Goal: Find specific page/section: Find specific page/section

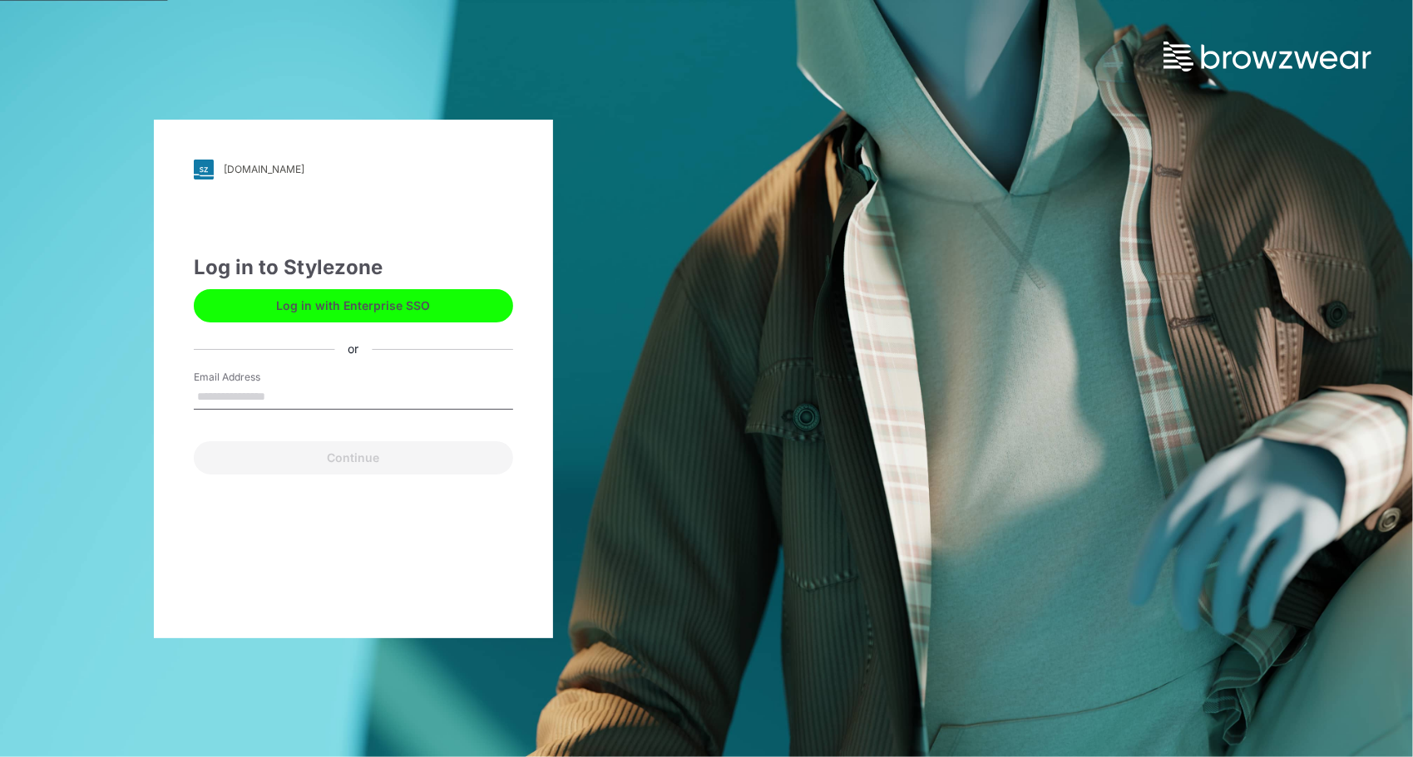
click at [226, 399] on input "Email Address" at bounding box center [353, 397] width 319 height 25
type input "**********"
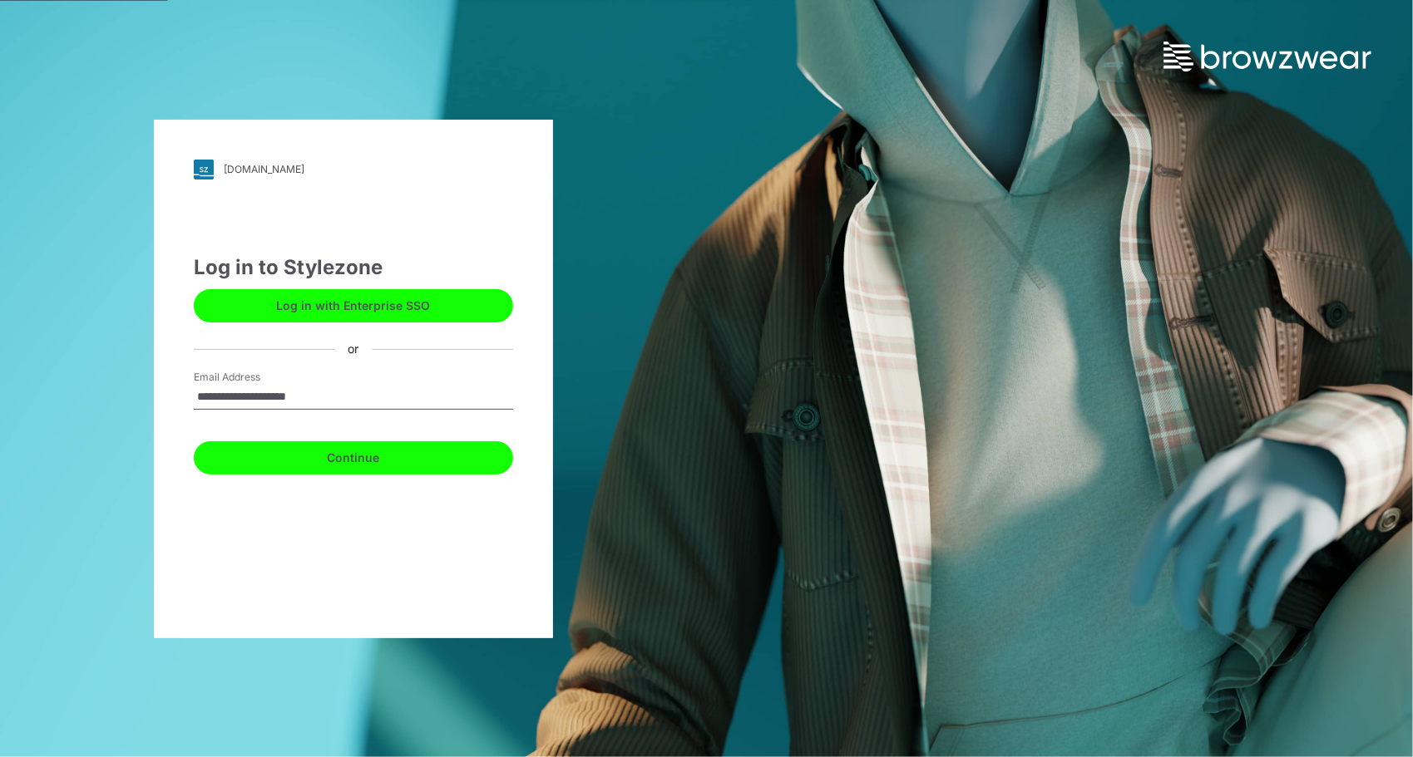
click at [387, 456] on button "Continue" at bounding box center [353, 458] width 319 height 33
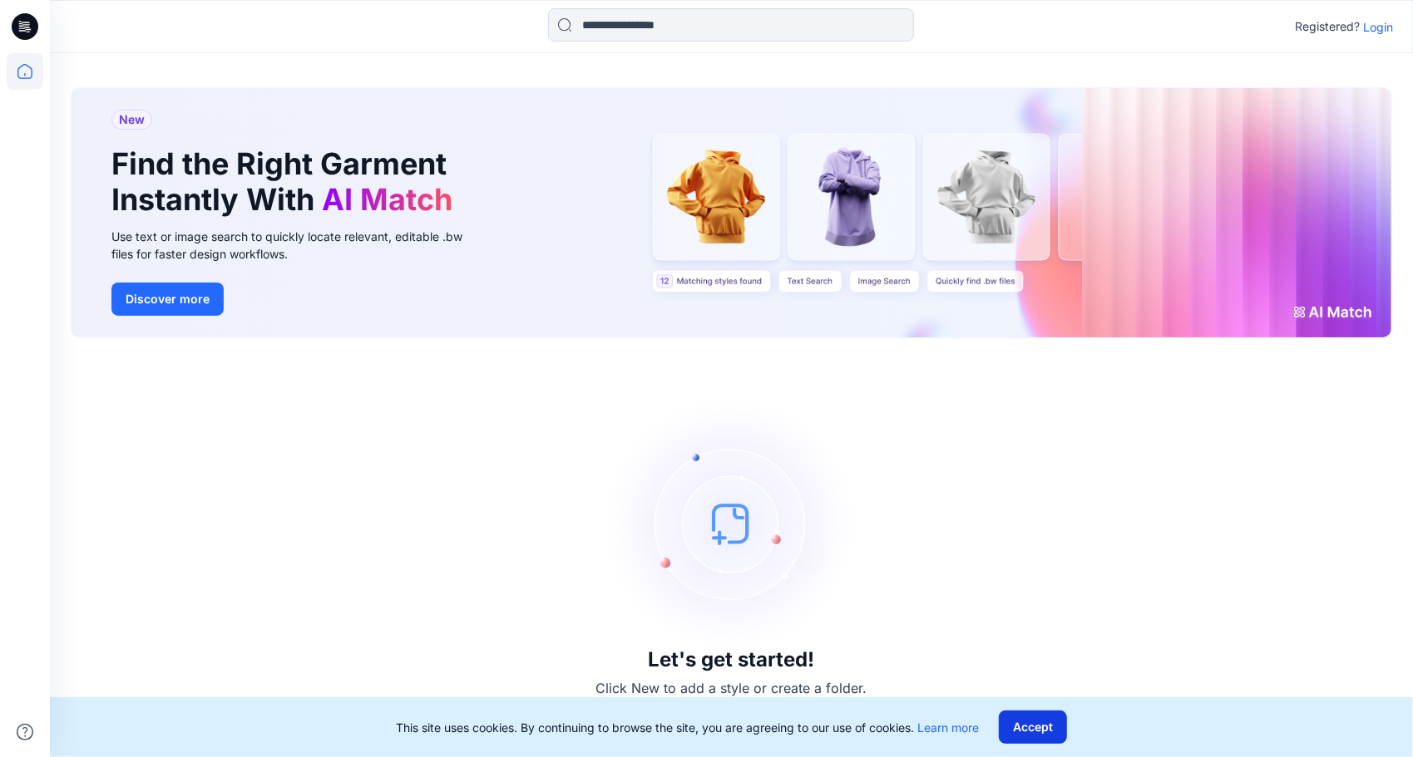
click at [1044, 737] on button "Accept" at bounding box center [1033, 727] width 68 height 33
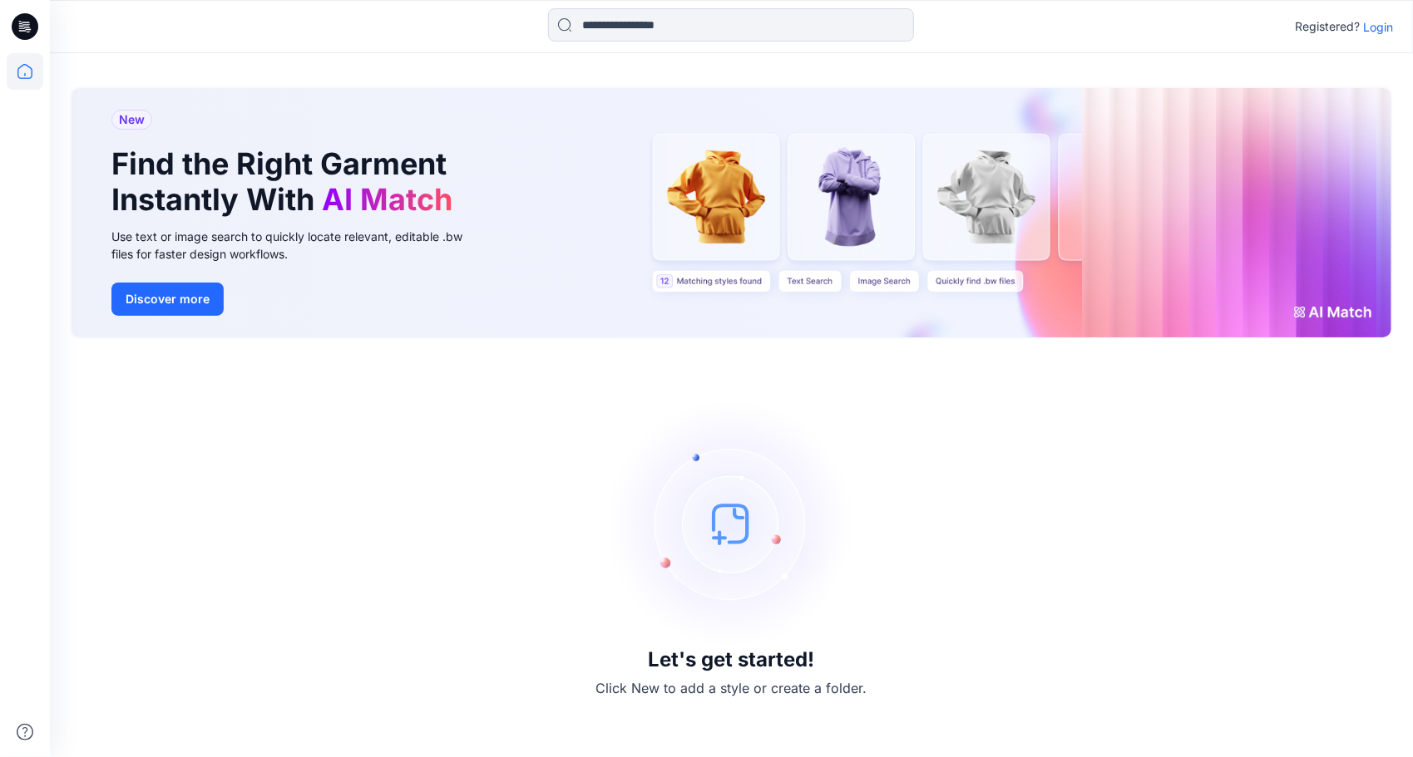
click at [1383, 22] on p "Login" at bounding box center [1378, 26] width 30 height 17
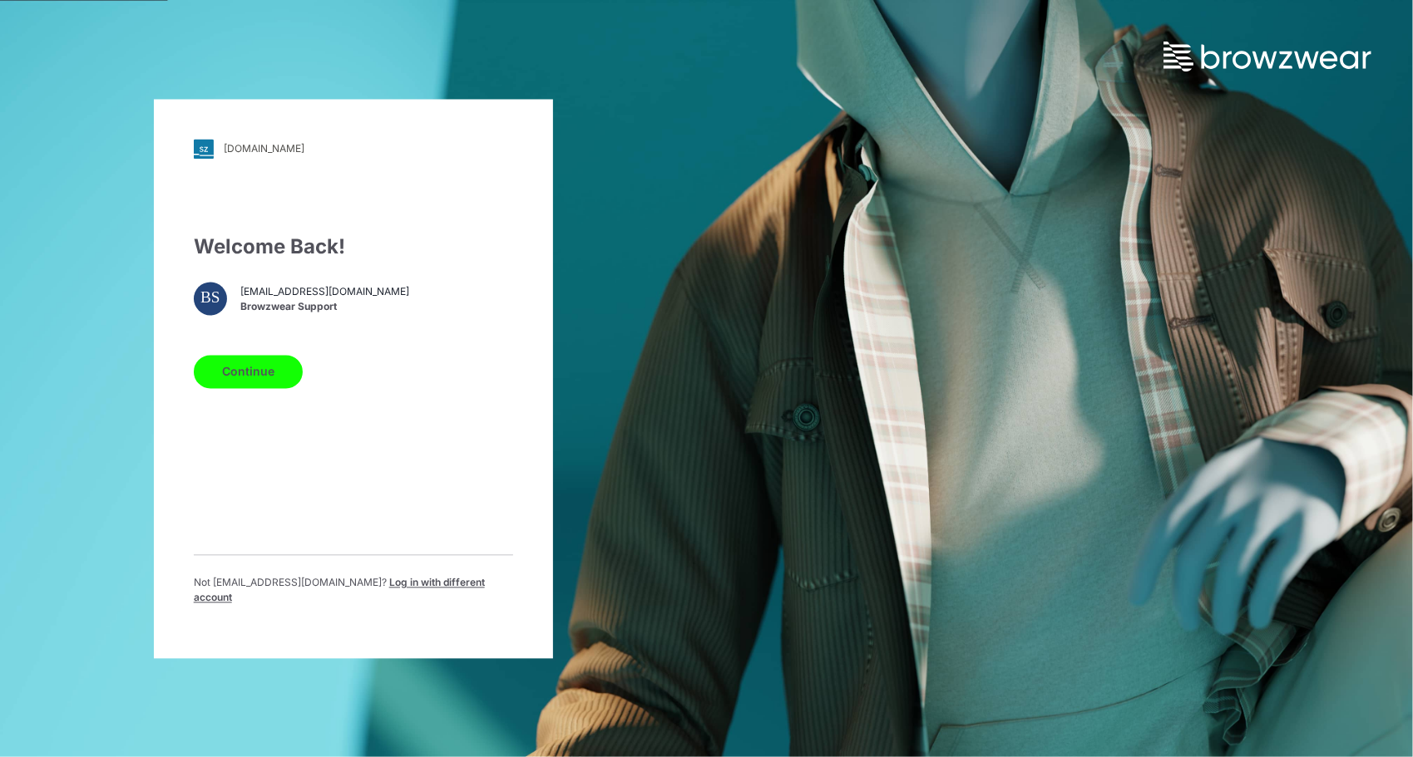
click at [273, 384] on button "Continue" at bounding box center [248, 371] width 109 height 33
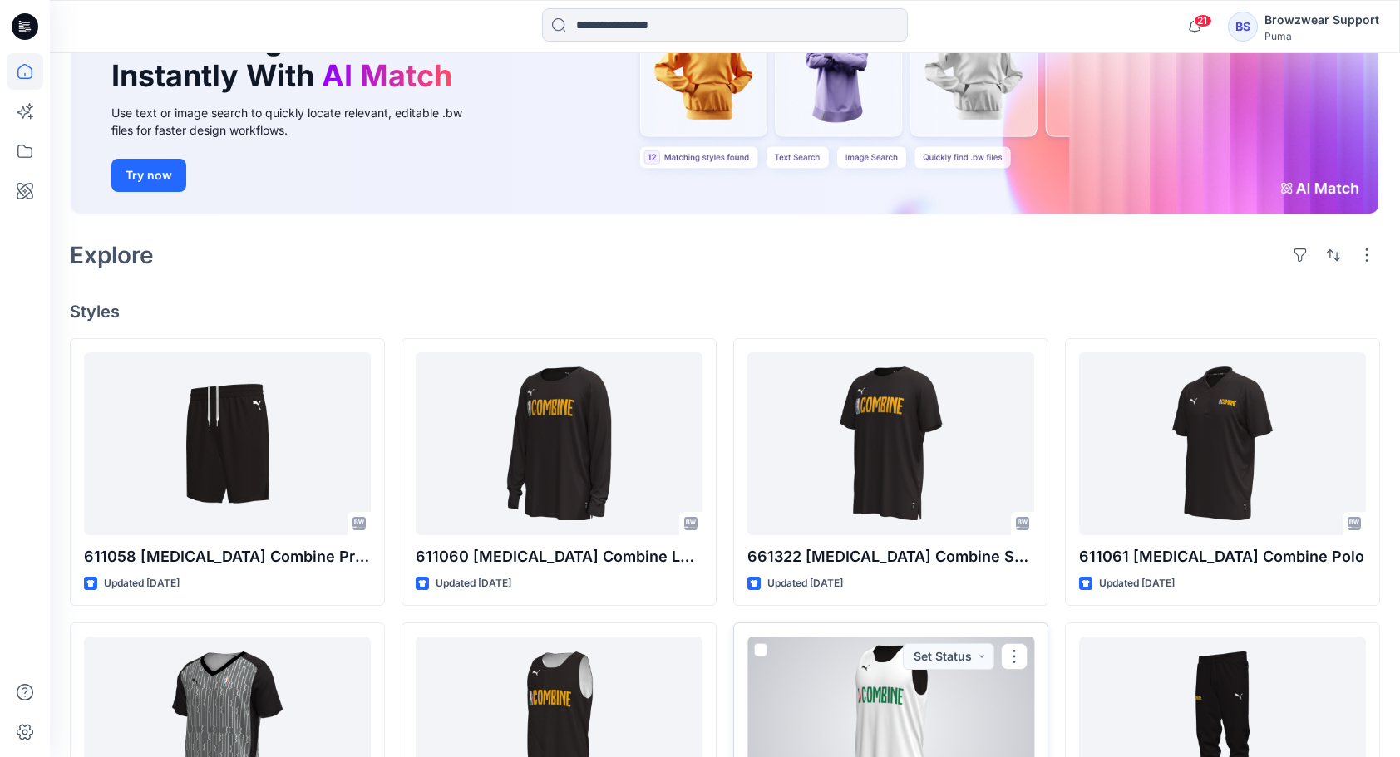
scroll to position [166, 0]
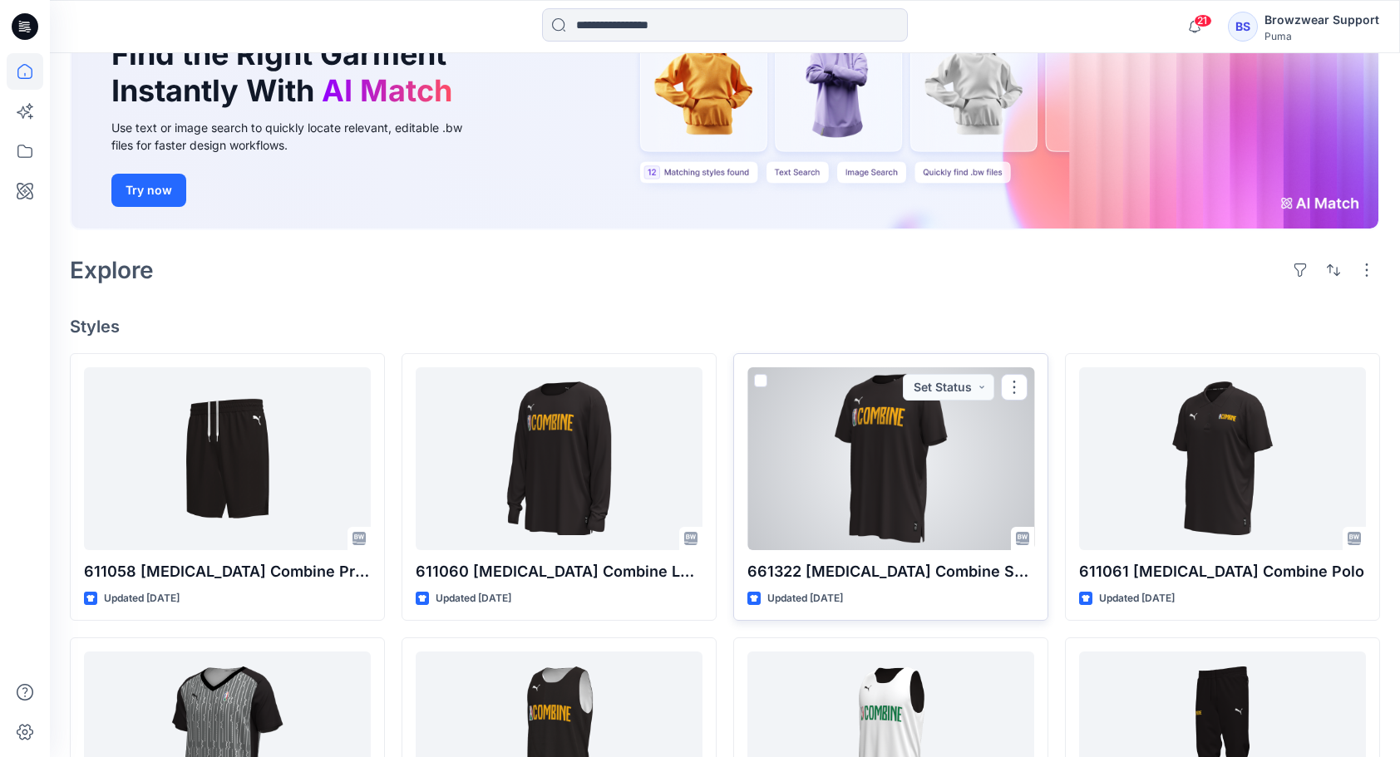
click at [888, 466] on div at bounding box center [890, 459] width 287 height 183
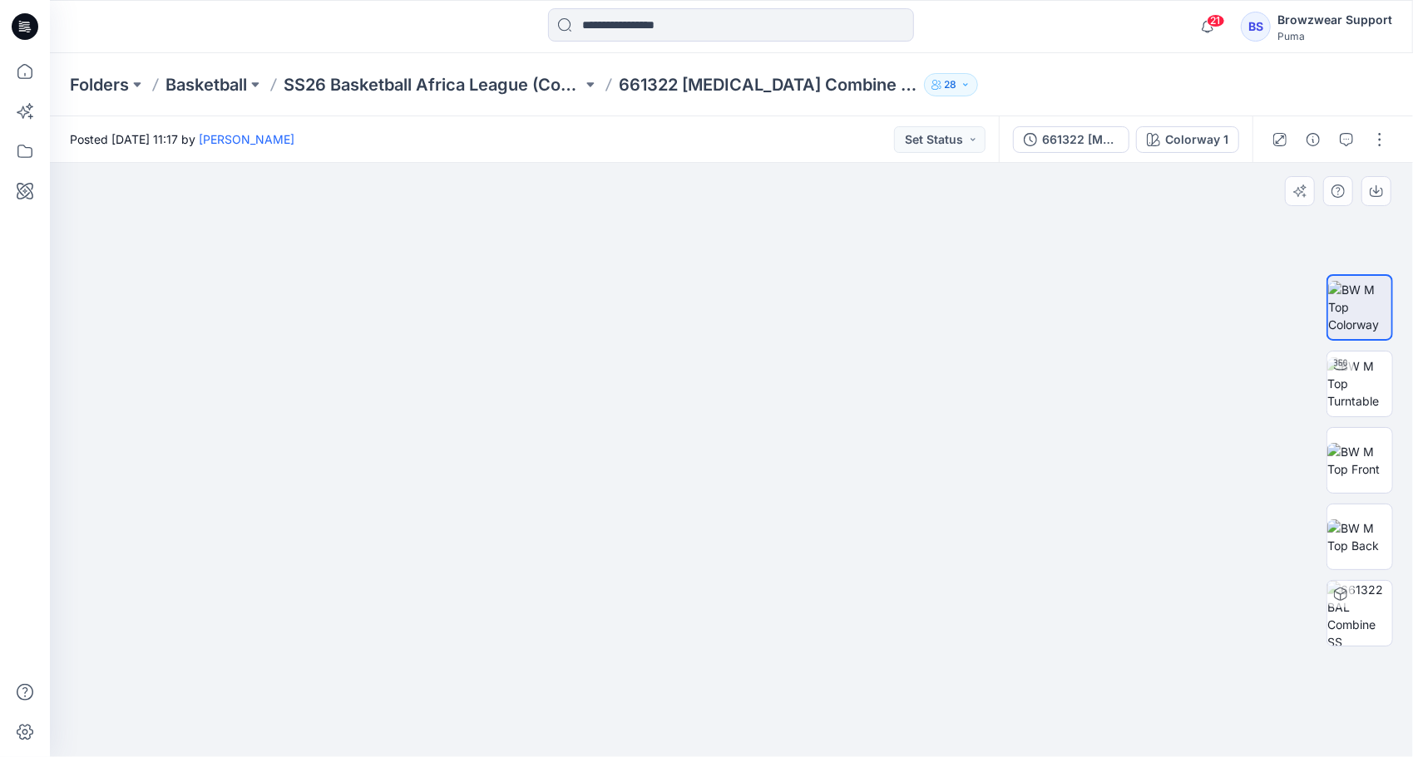
drag, startPoint x: 575, startPoint y: 467, endPoint x: 599, endPoint y: 333, distance: 136.8
click at [599, 333] on img at bounding box center [731, 341] width 831 height 831
click at [1350, 387] on img at bounding box center [1359, 384] width 65 height 52
drag, startPoint x: 732, startPoint y: 728, endPoint x: 855, endPoint y: 710, distance: 124.4
click at [855, 710] on icon at bounding box center [733, 708] width 503 height 62
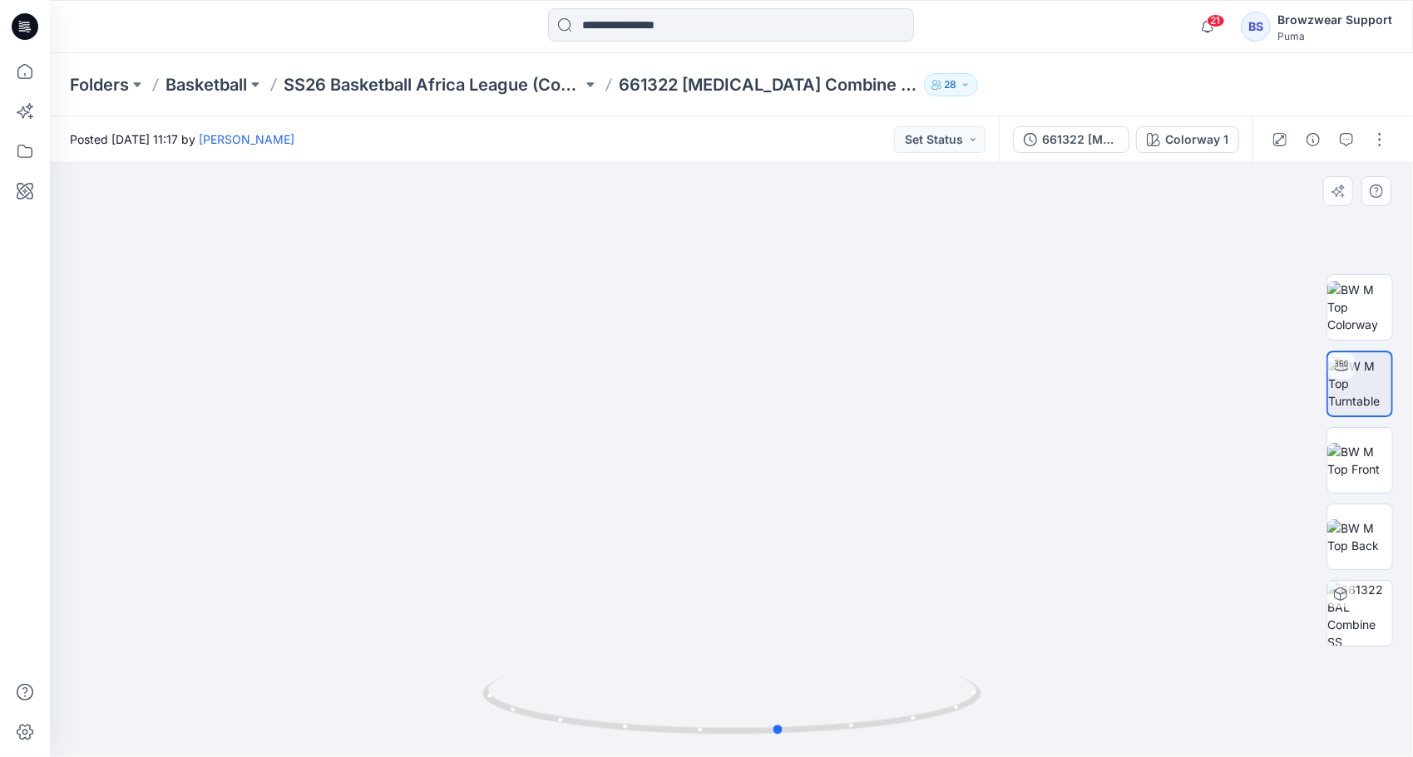
drag, startPoint x: 858, startPoint y: 733, endPoint x: 1282, endPoint y: 627, distance: 437.2
click at [1282, 627] on div at bounding box center [731, 460] width 1363 height 594
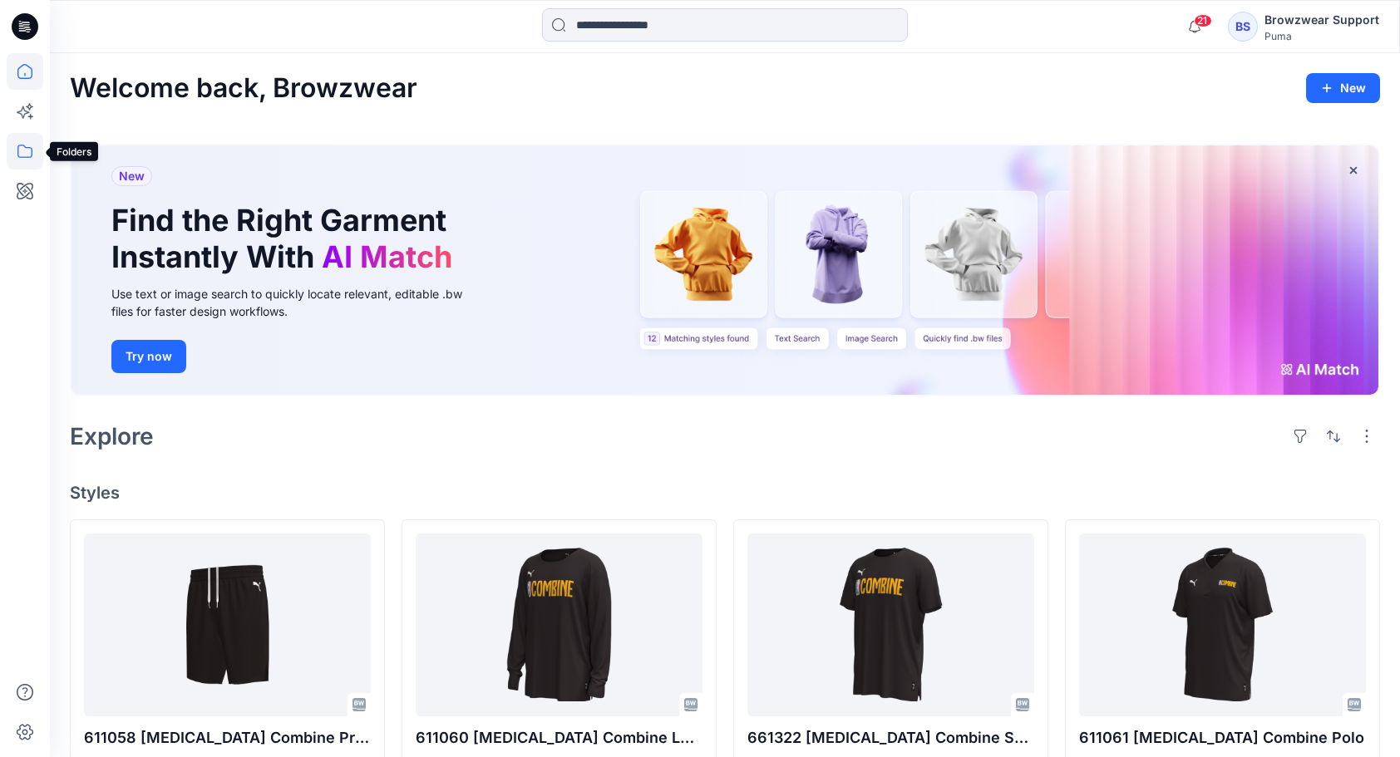
click at [27, 156] on icon at bounding box center [25, 151] width 37 height 37
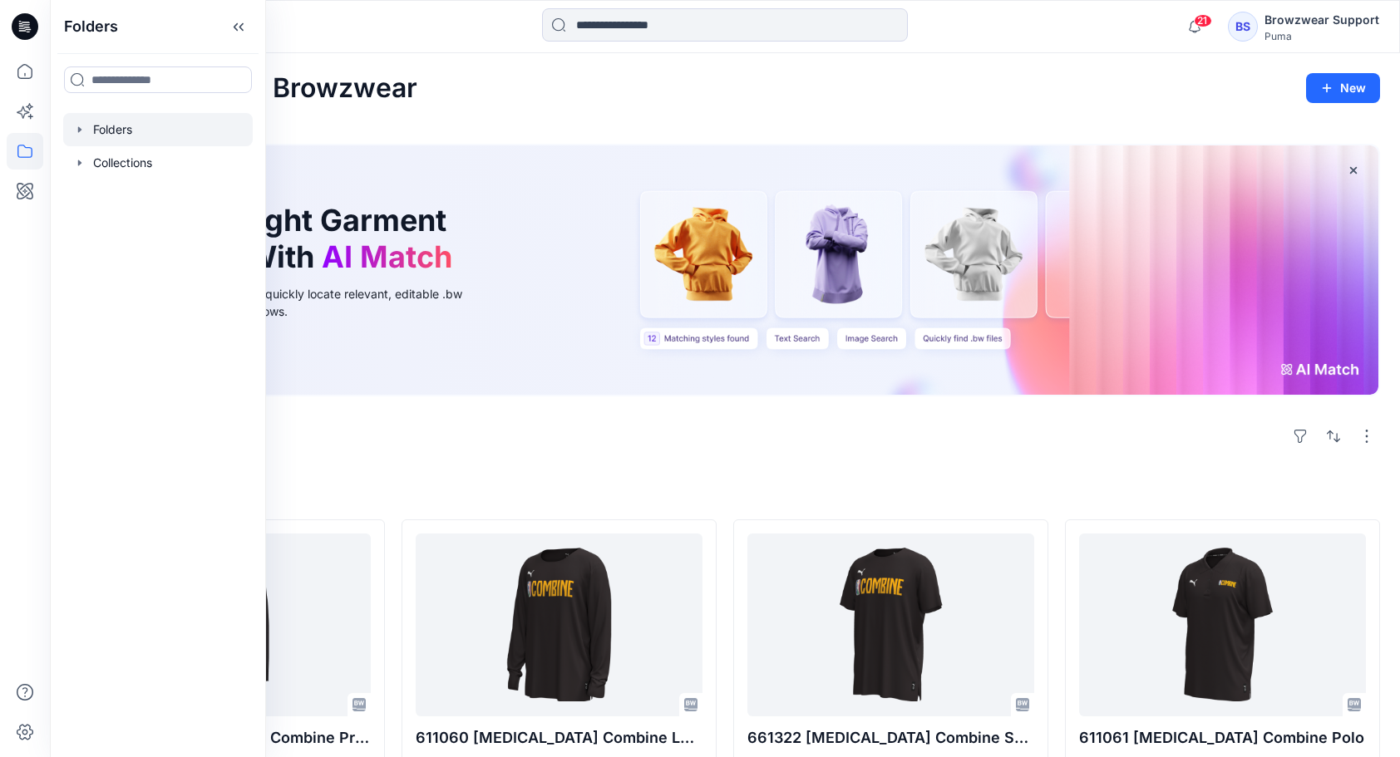
click at [108, 138] on div at bounding box center [158, 129] width 190 height 33
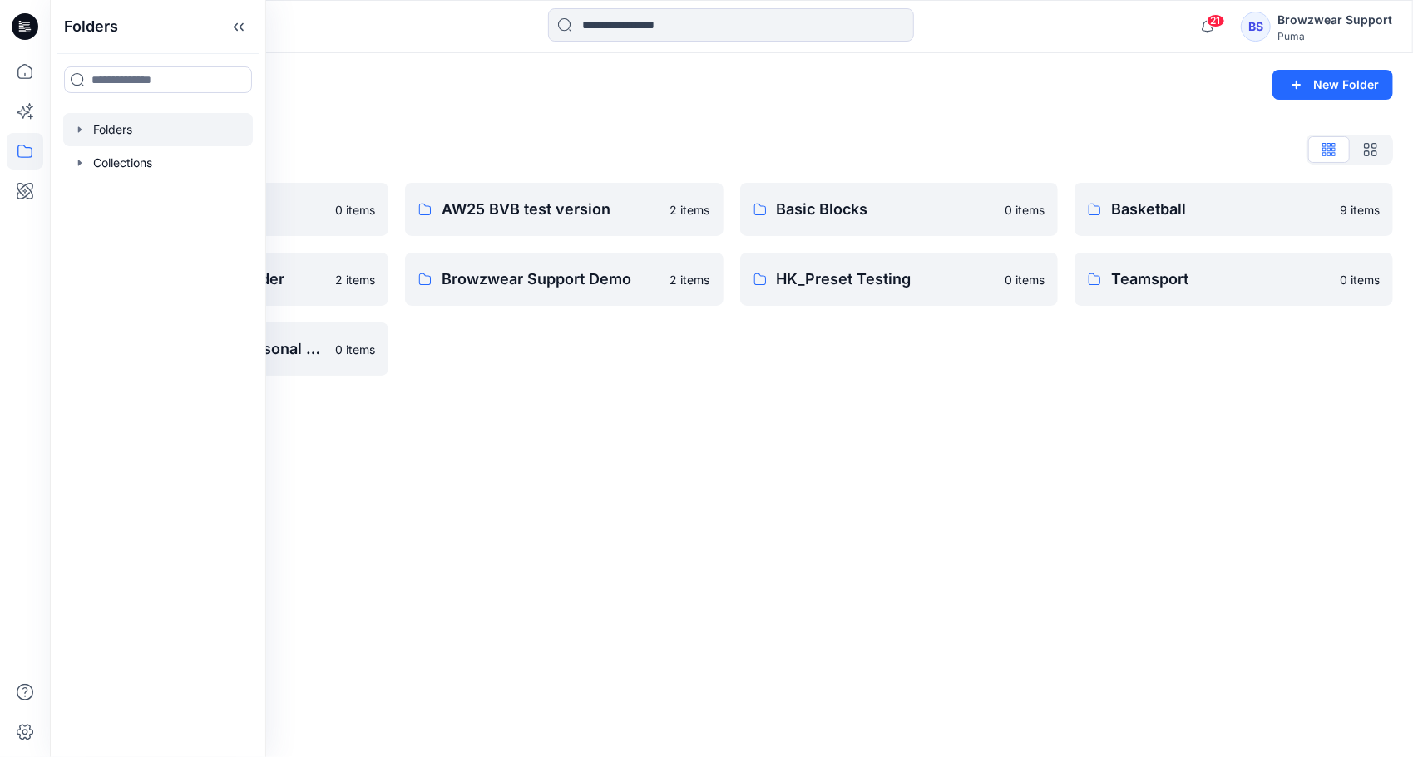
click at [681, 497] on div "Folders New Folder Folders List 3D Training 0 items Browzwear Demo Folder 2 ite…" at bounding box center [731, 405] width 1363 height 704
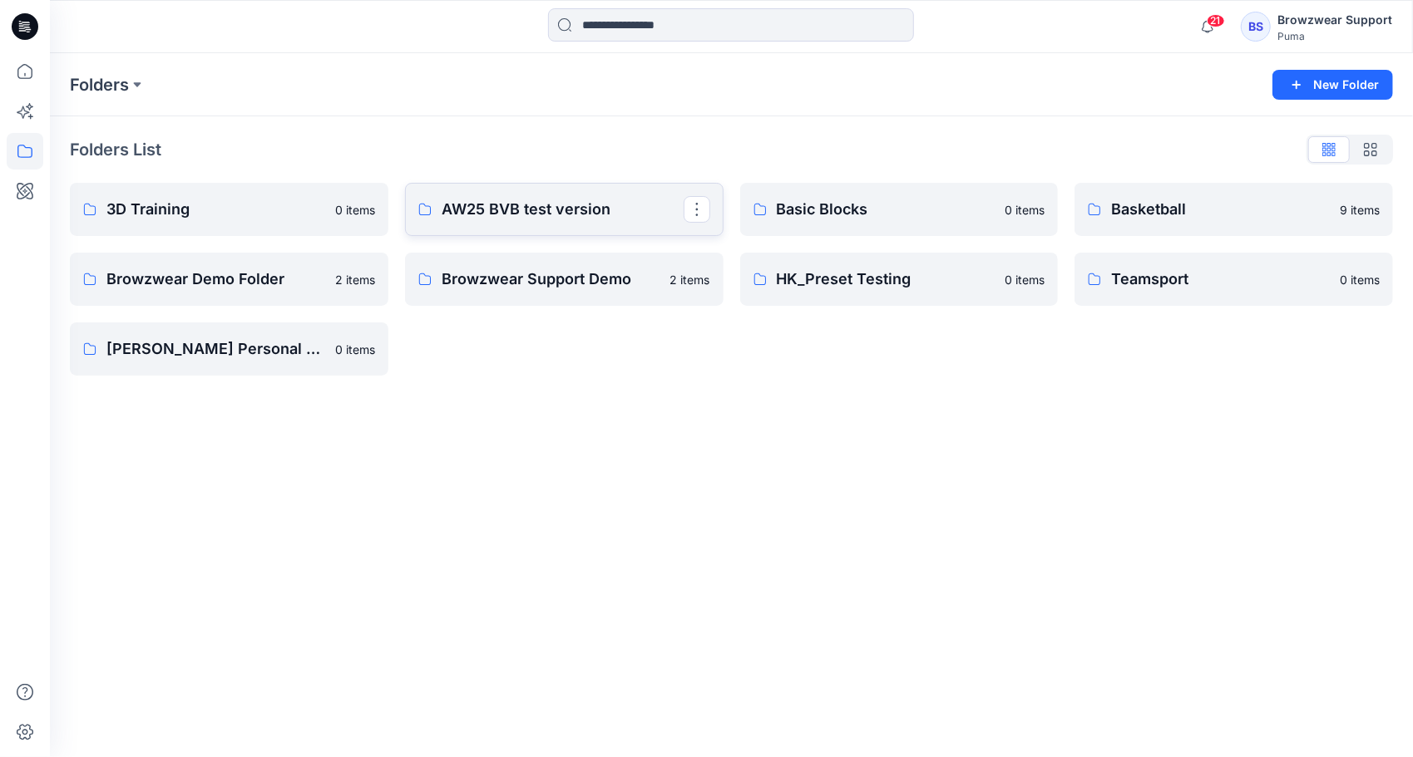
click at [564, 215] on p "AW25 BVB test version" at bounding box center [563, 209] width 242 height 23
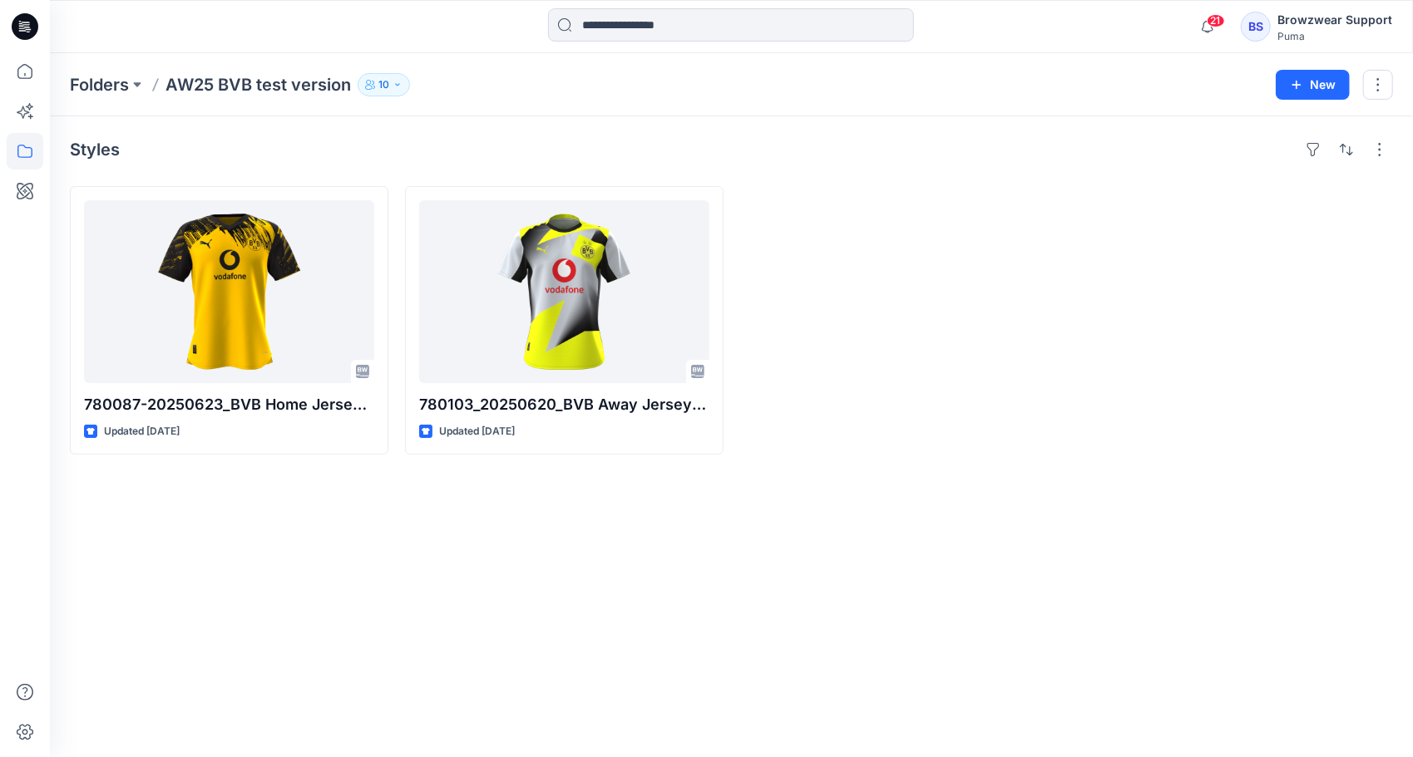
click at [396, 86] on icon "button" at bounding box center [397, 85] width 10 height 10
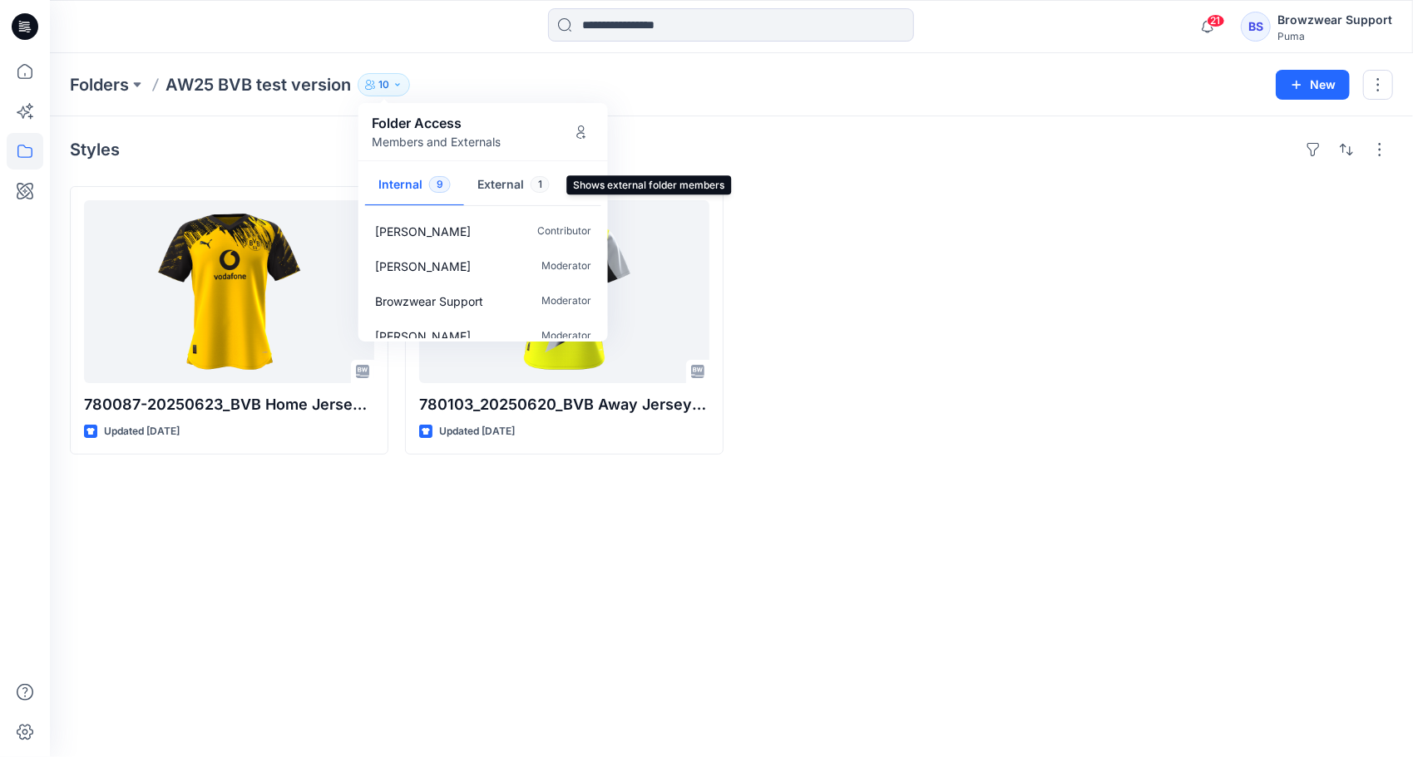
click at [491, 185] on button "External 1" at bounding box center [513, 186] width 99 height 42
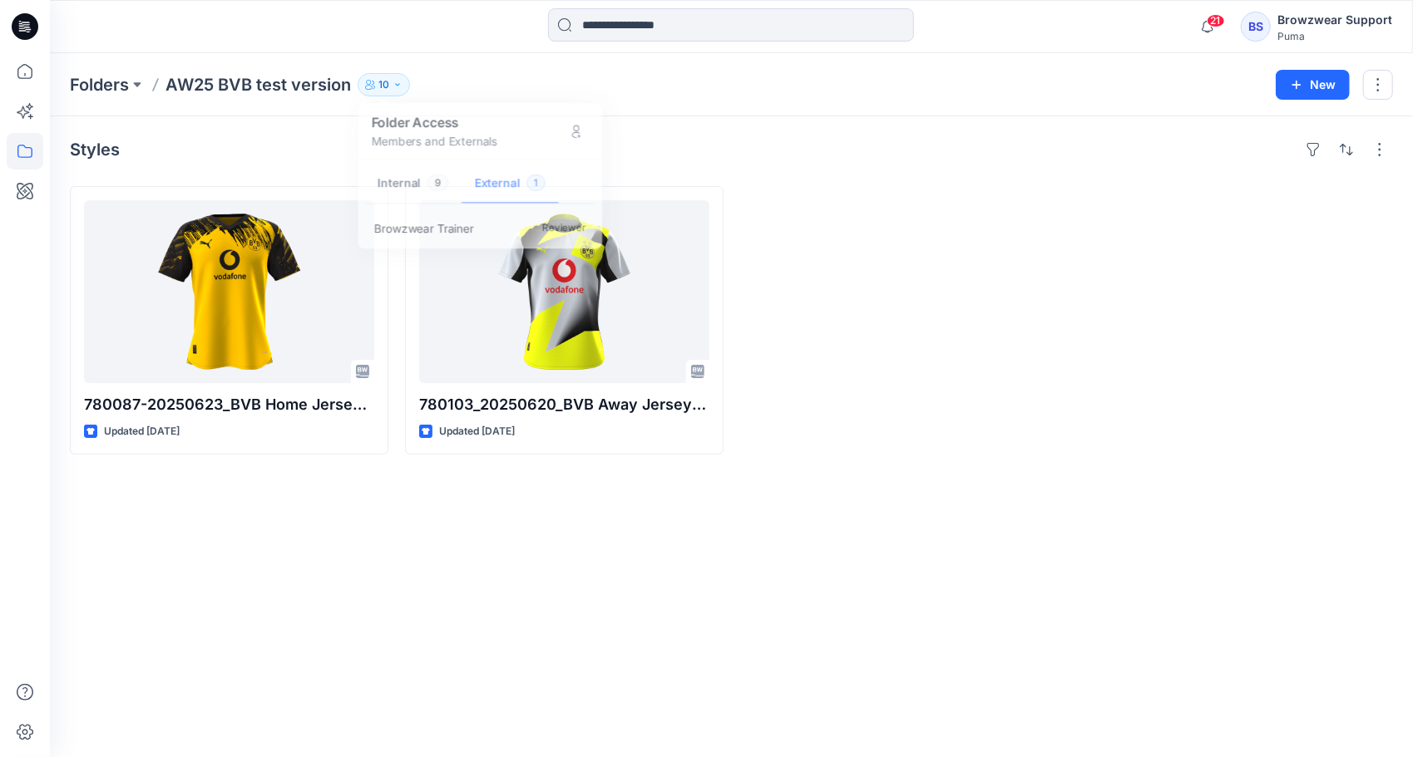
drag, startPoint x: 1099, startPoint y: 522, endPoint x: 1305, endPoint y: 318, distance: 290.4
click at [1099, 520] on div "Styles 780087-20250623_BVB Home Jersey Authentic Updated 2 months ago 780103_20…" at bounding box center [731, 436] width 1363 height 641
click at [1304, 21] on div "Browzwear Support" at bounding box center [1334, 20] width 115 height 20
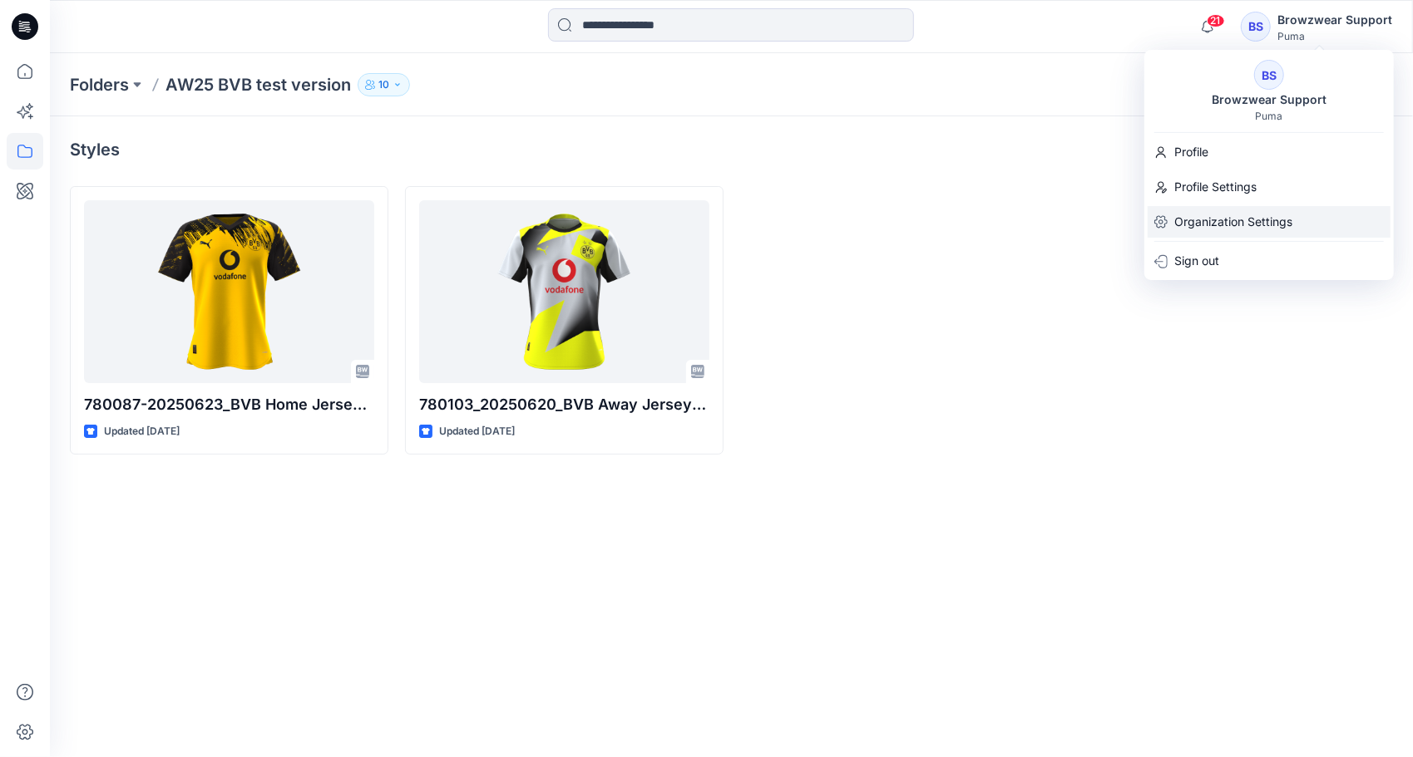
click at [1254, 222] on p "Organization Settings" at bounding box center [1233, 222] width 118 height 32
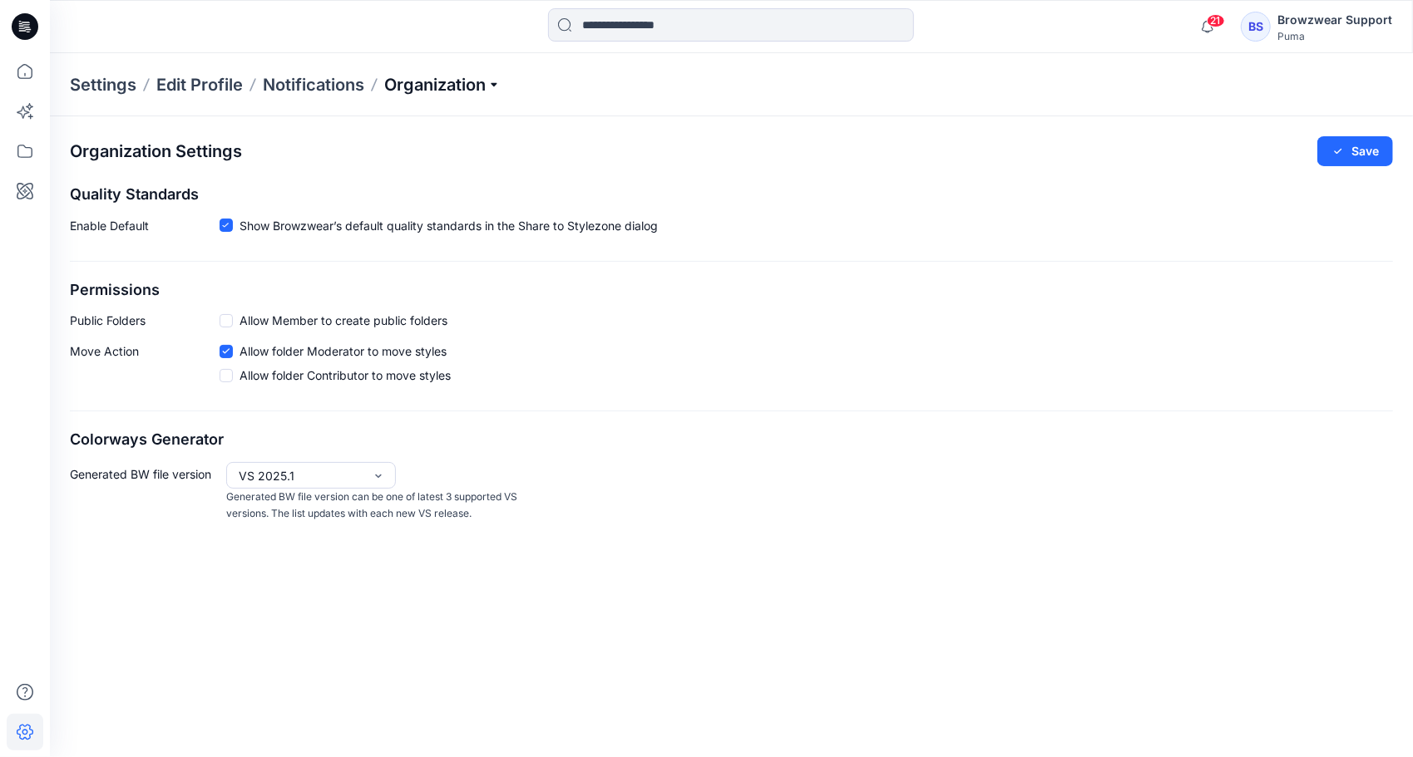
click at [497, 82] on p "Organization" at bounding box center [442, 84] width 116 height 23
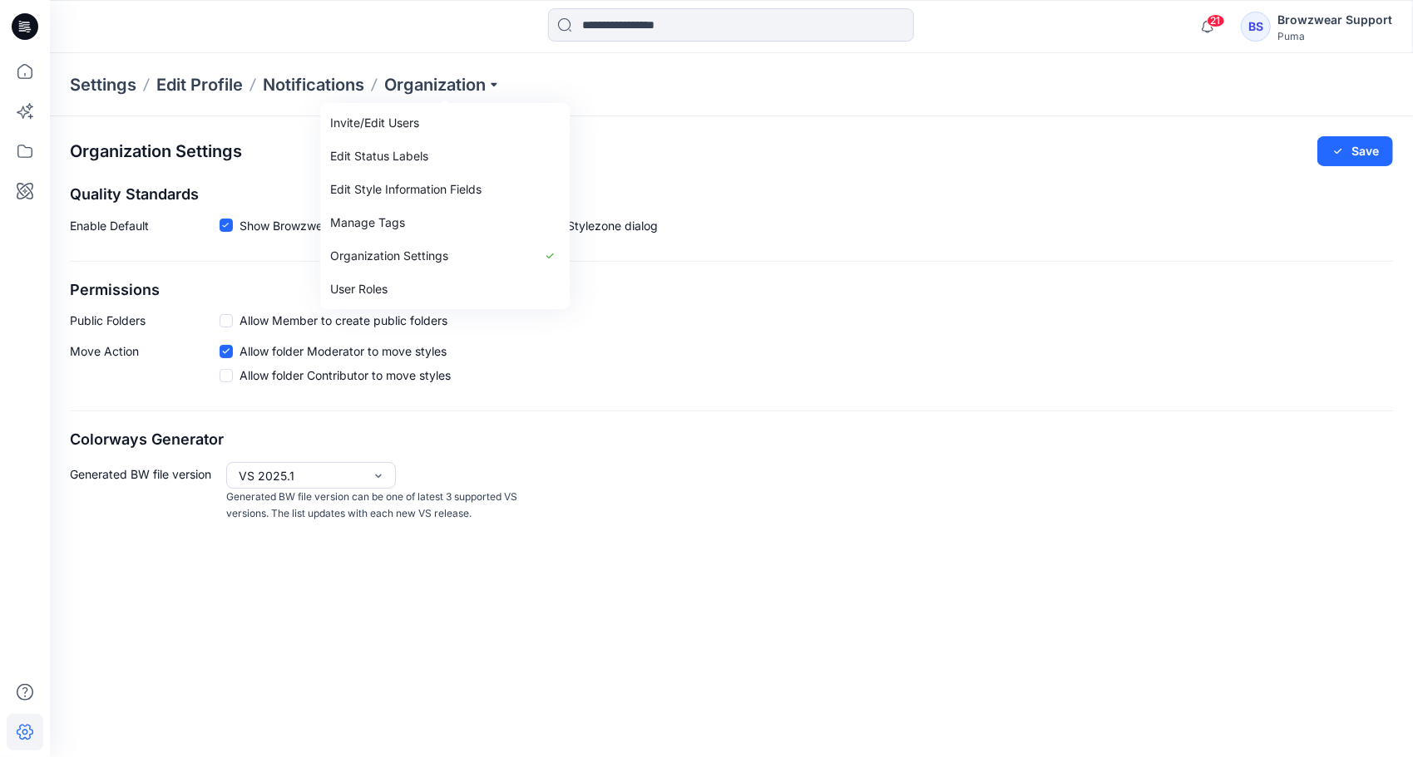
click at [951, 582] on div "Organization Settings Save Quality Standards Enable Default Show Browzwear’s de…" at bounding box center [731, 436] width 1363 height 641
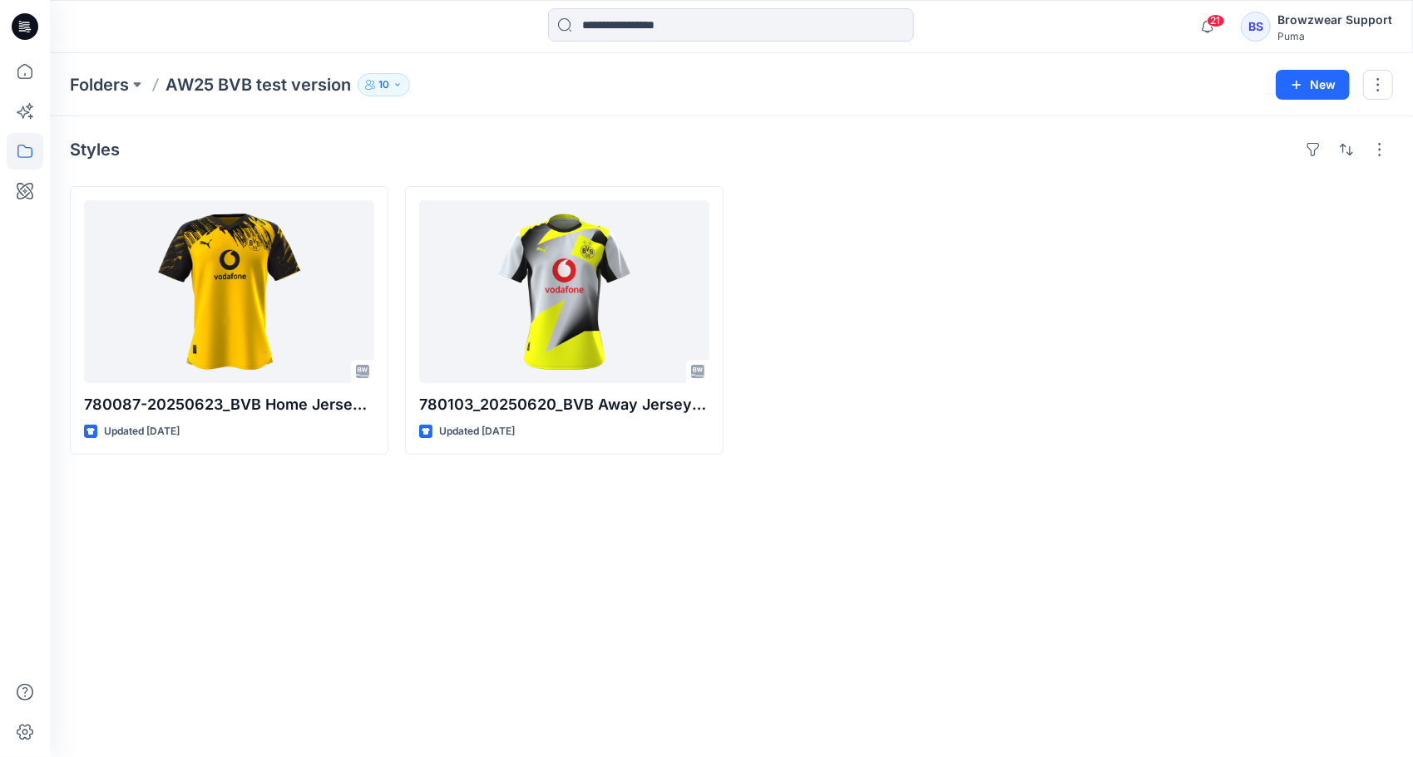
click at [1019, 593] on div "Styles 780087-20250623_BVB Home Jersey Authentic Updated 2 months ago 780103_20…" at bounding box center [731, 436] width 1363 height 641
